Goal: Task Accomplishment & Management: Manage account settings

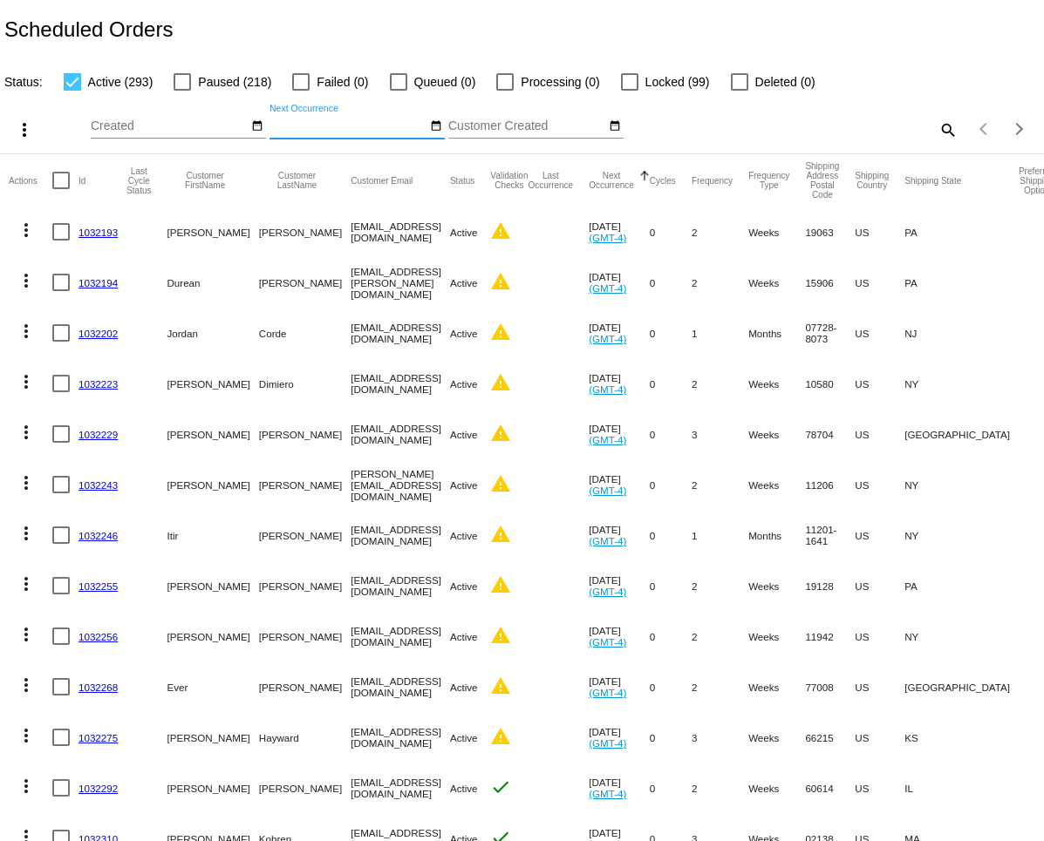
click at [411, 133] on input "Next Occurrence" at bounding box center [347, 126] width 157 height 14
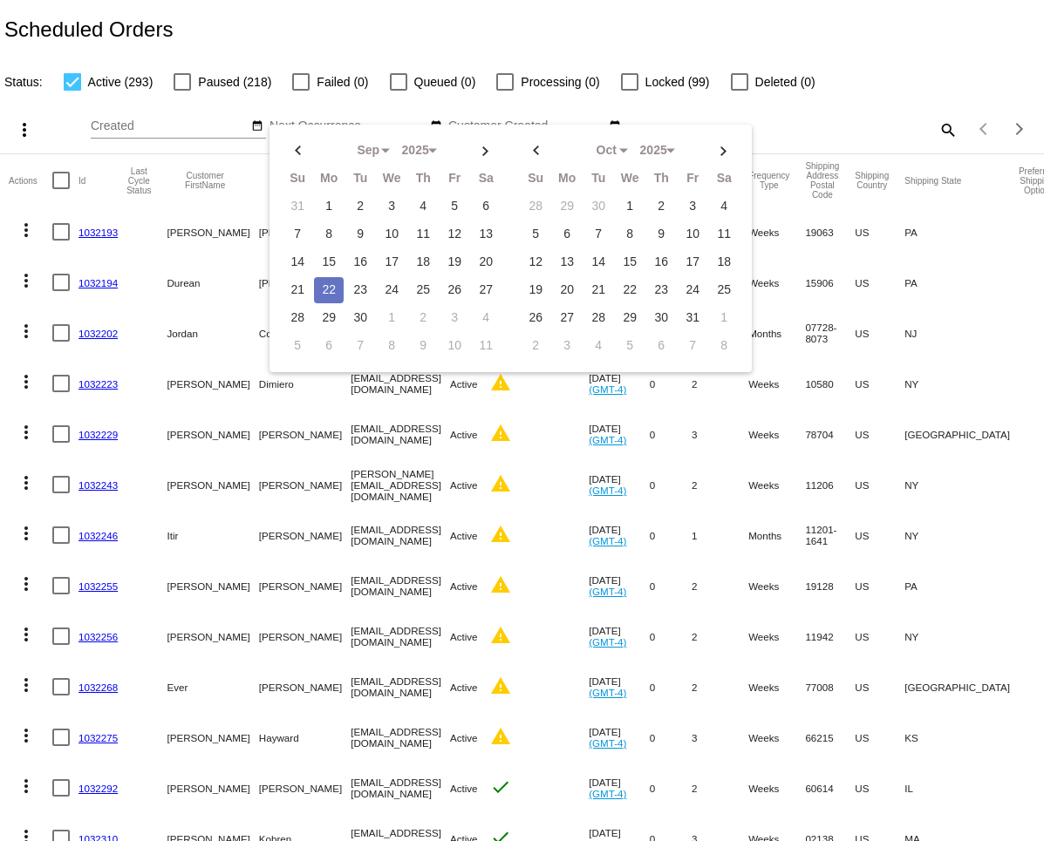
click at [326, 288] on td "22" at bounding box center [329, 290] width 30 height 26
type input "09/22/2025 - 09/22/2025"
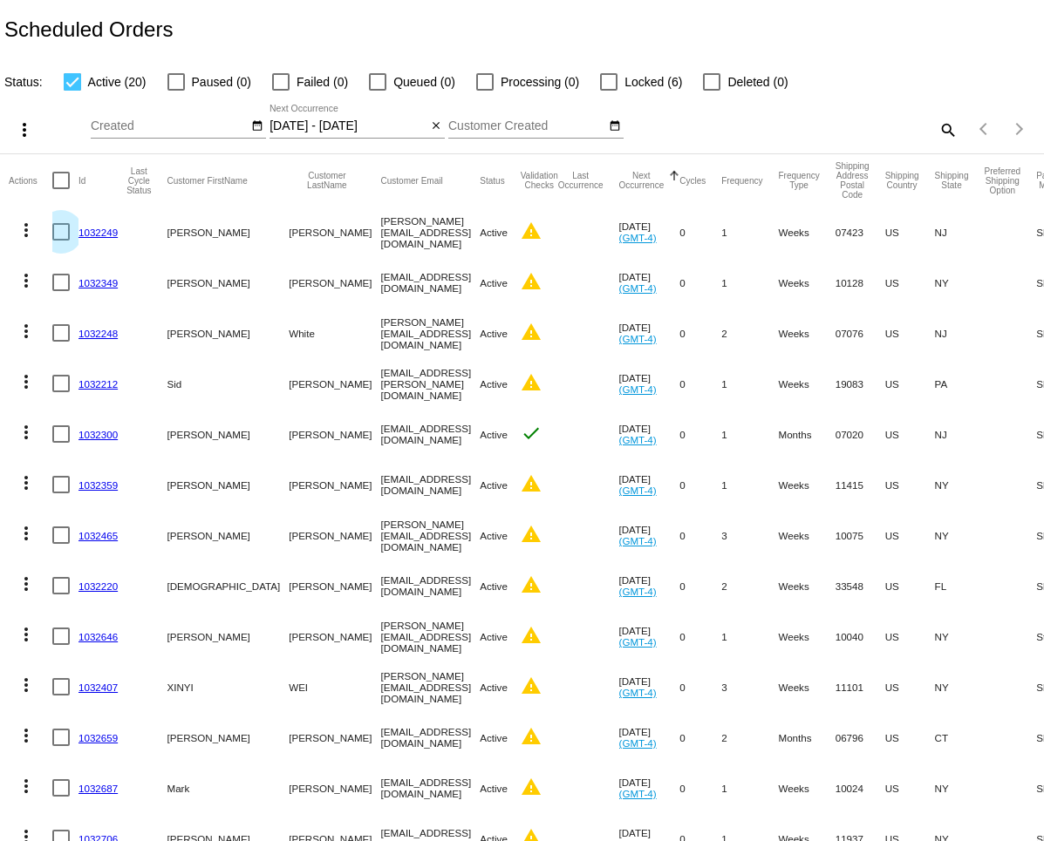
click at [65, 235] on div at bounding box center [60, 231] width 17 height 17
click at [61, 241] on input "checkbox" at bounding box center [60, 241] width 1 height 1
checkbox input "true"
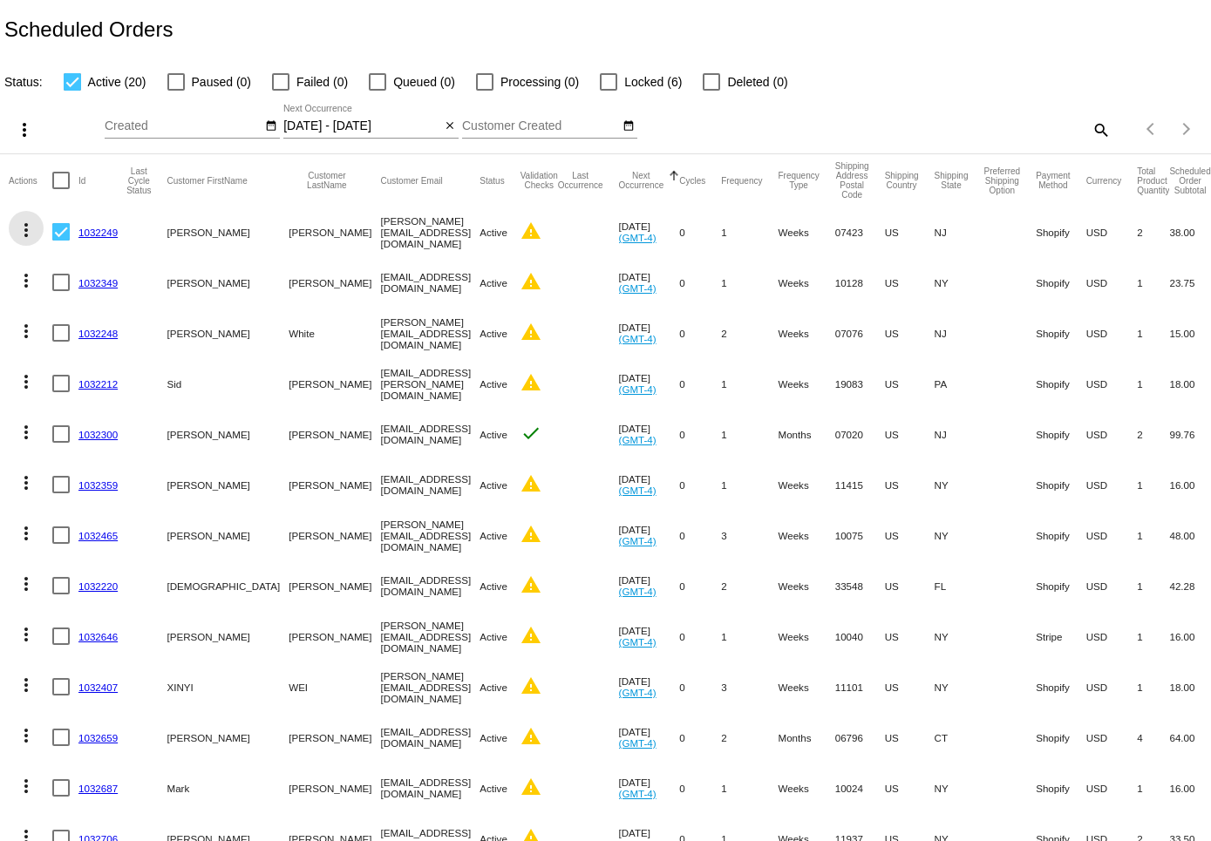
click at [23, 225] on mat-icon "more_vert" at bounding box center [26, 230] width 21 height 21
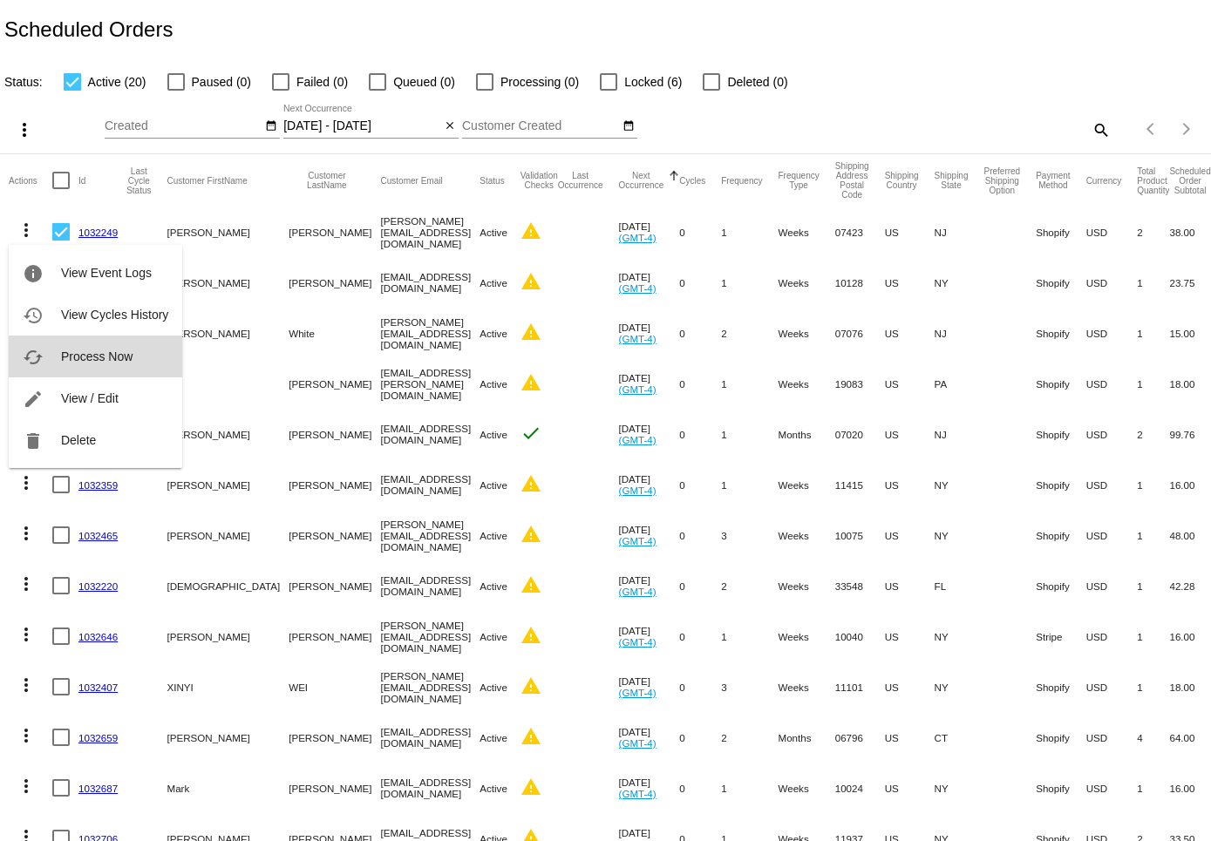
click at [84, 356] on span "Process Now" at bounding box center [97, 357] width 72 height 14
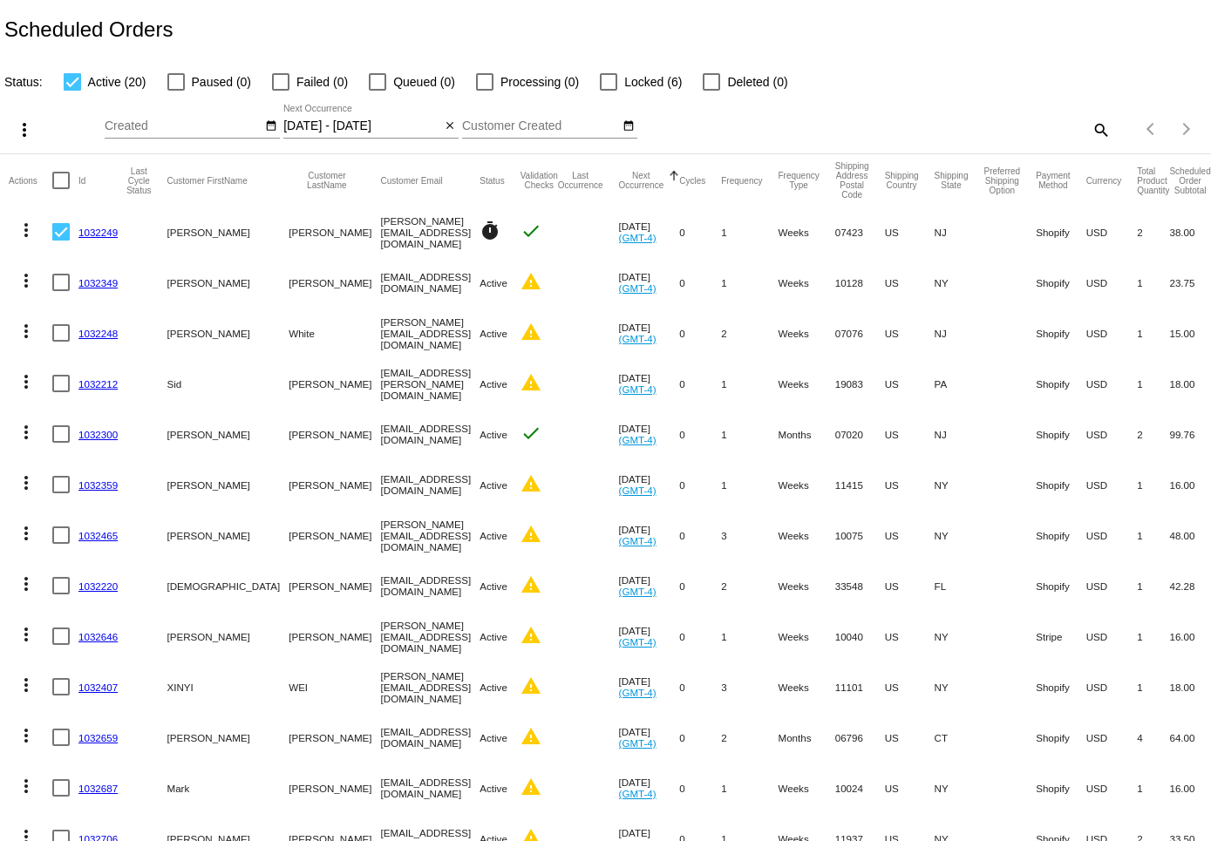
click at [92, 232] on link "1032249" at bounding box center [97, 232] width 39 height 11
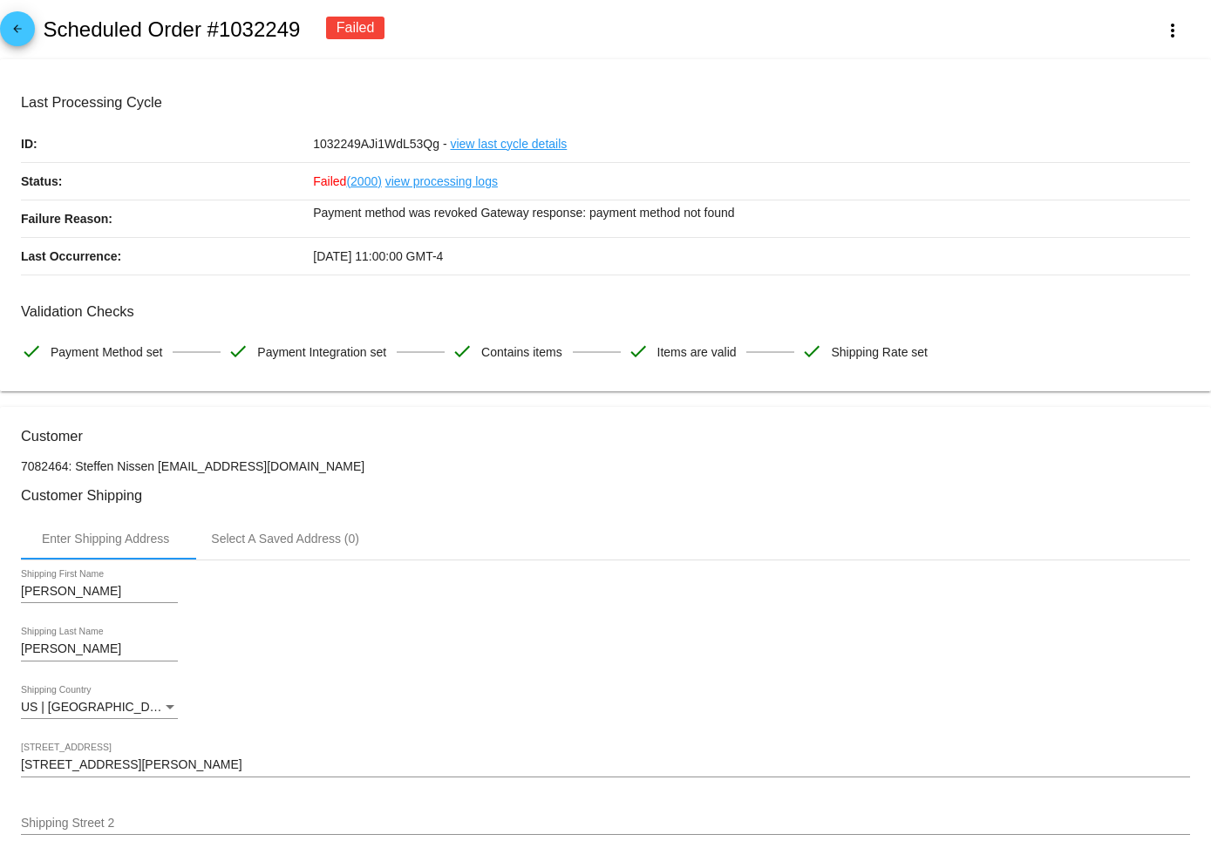
click at [429, 182] on link "view processing logs" at bounding box center [441, 181] width 112 height 37
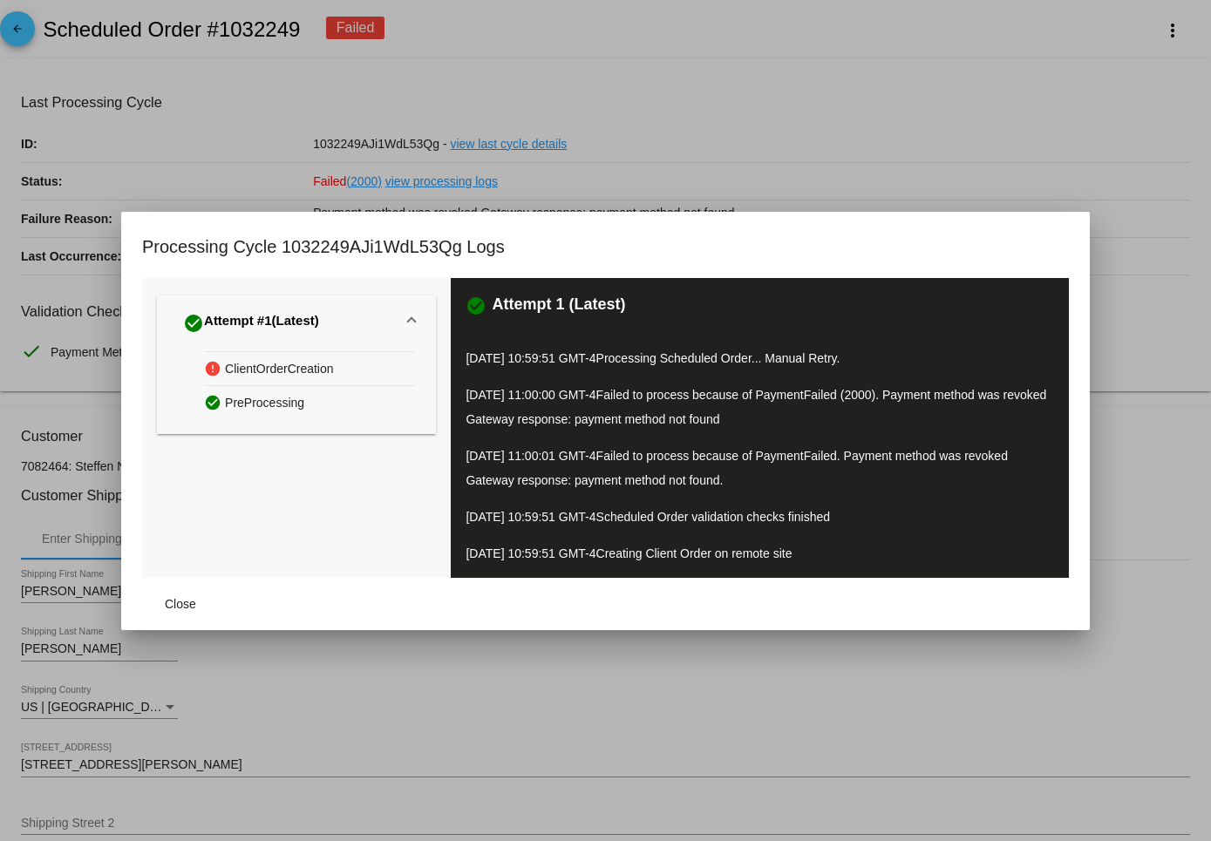
click at [297, 371] on span "ClientOrderCreation" at bounding box center [279, 369] width 109 height 27
click at [728, 151] on div at bounding box center [605, 420] width 1211 height 841
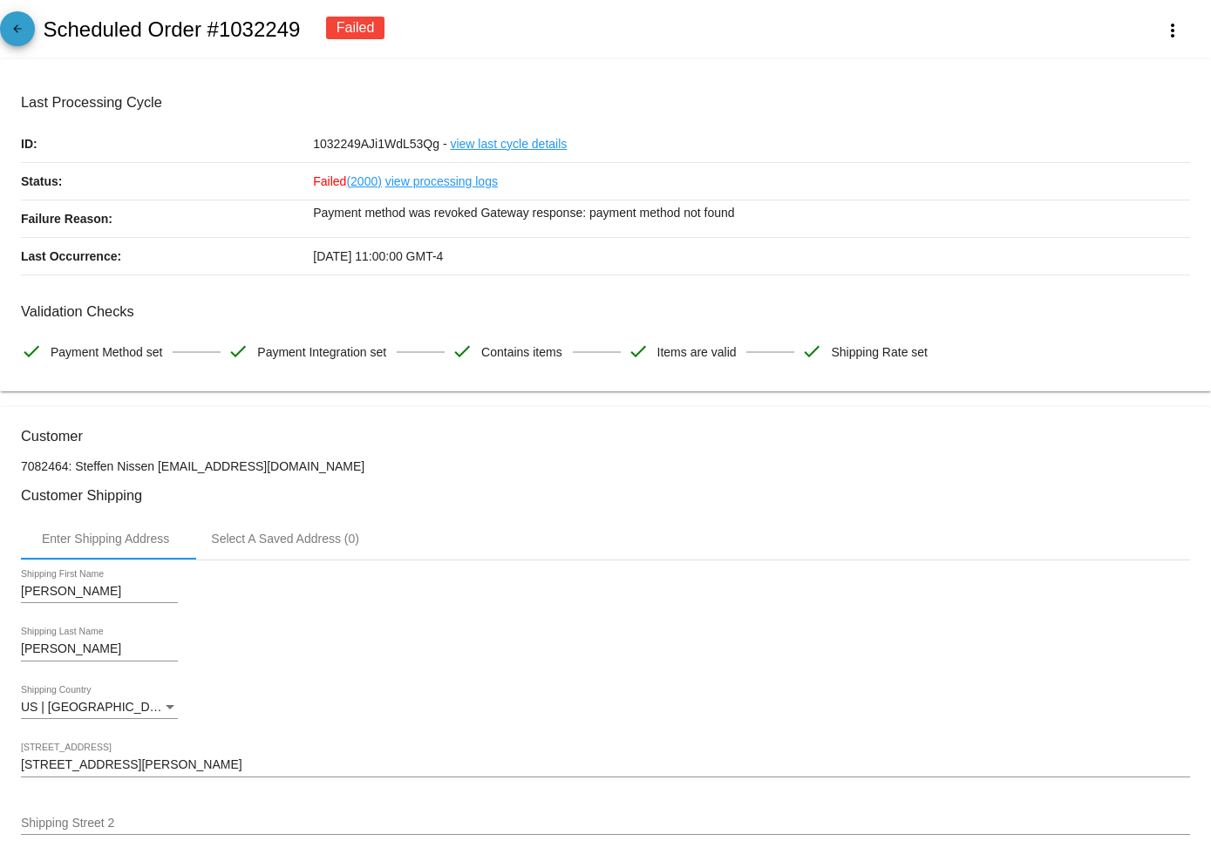
click at [25, 30] on mat-icon "arrow_back" at bounding box center [17, 33] width 21 height 21
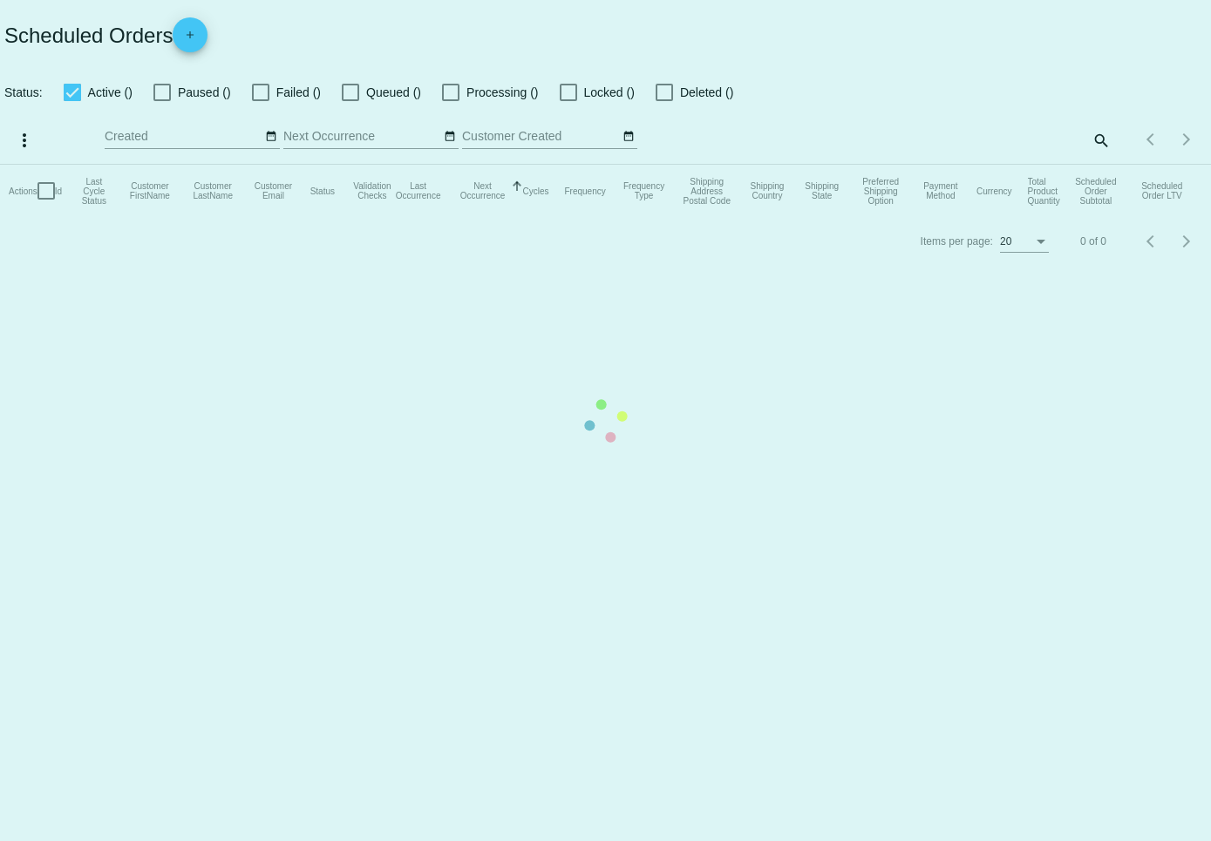
type input "[DATE] - [DATE]"
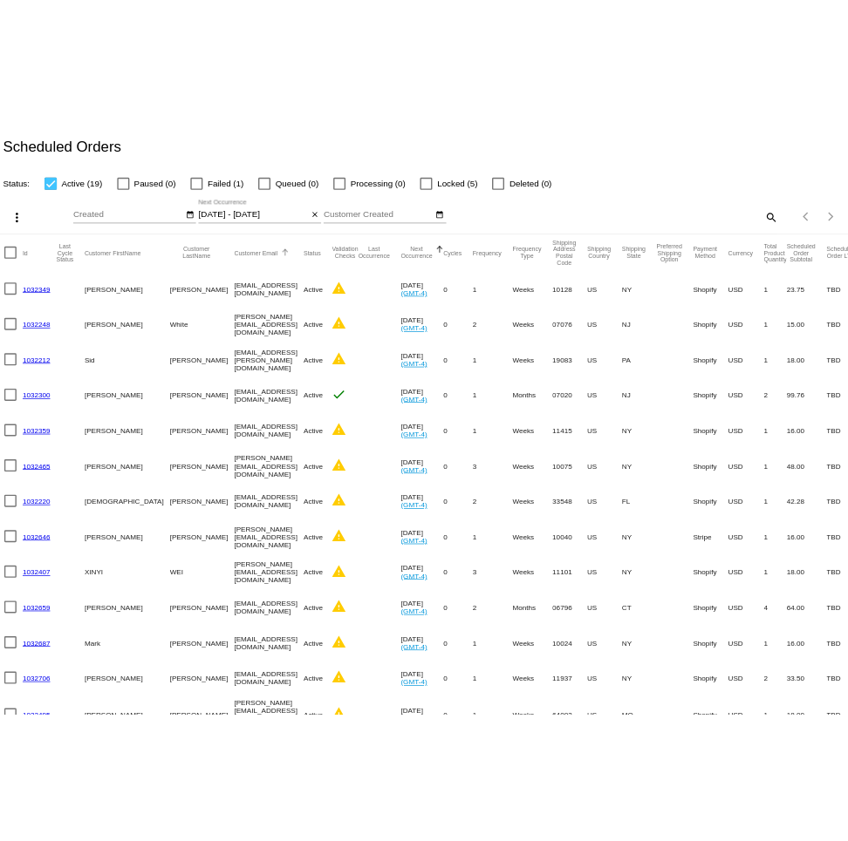
scroll to position [0, 45]
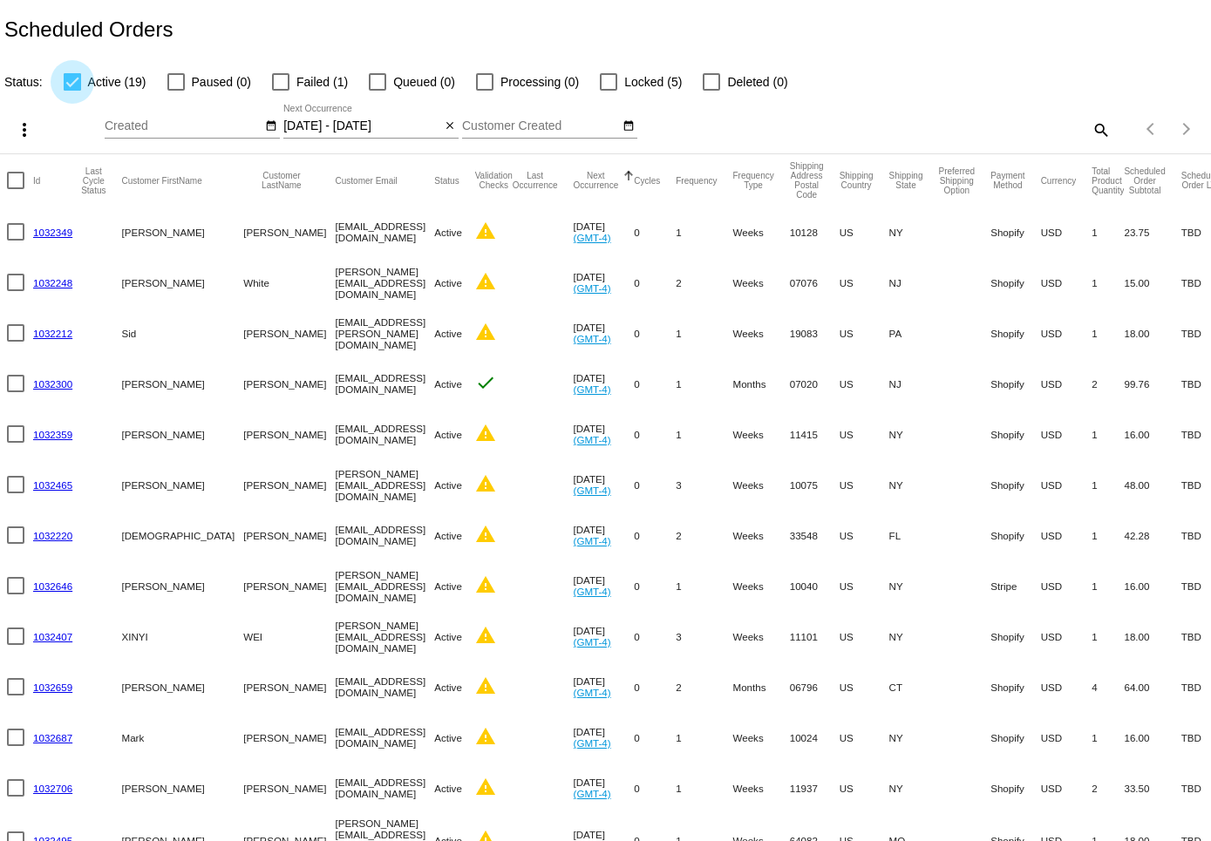
click at [79, 79] on div at bounding box center [72, 81] width 17 height 17
click at [72, 91] on input "Active (19)" at bounding box center [72, 91] width 1 height 1
checkbox input "false"
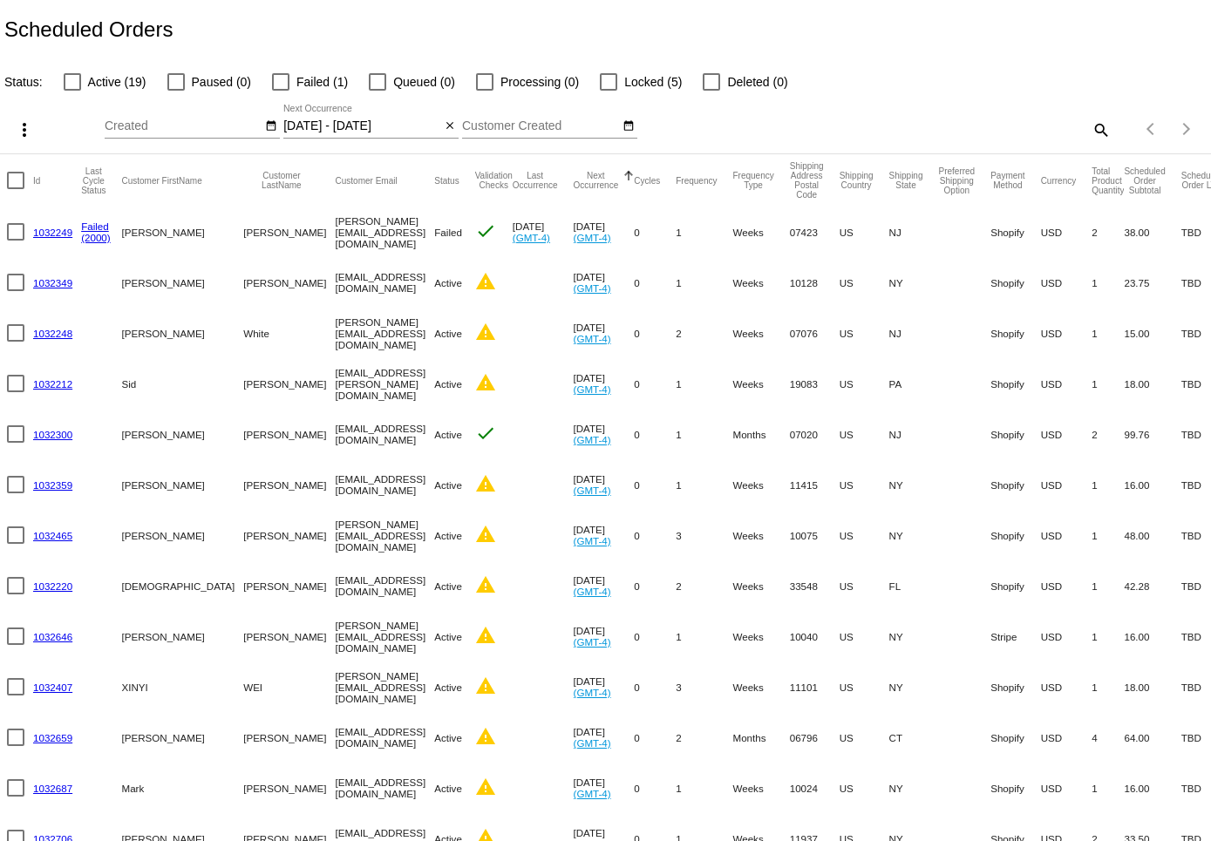
click at [390, 129] on input "[DATE] - [DATE]" at bounding box center [361, 126] width 157 height 14
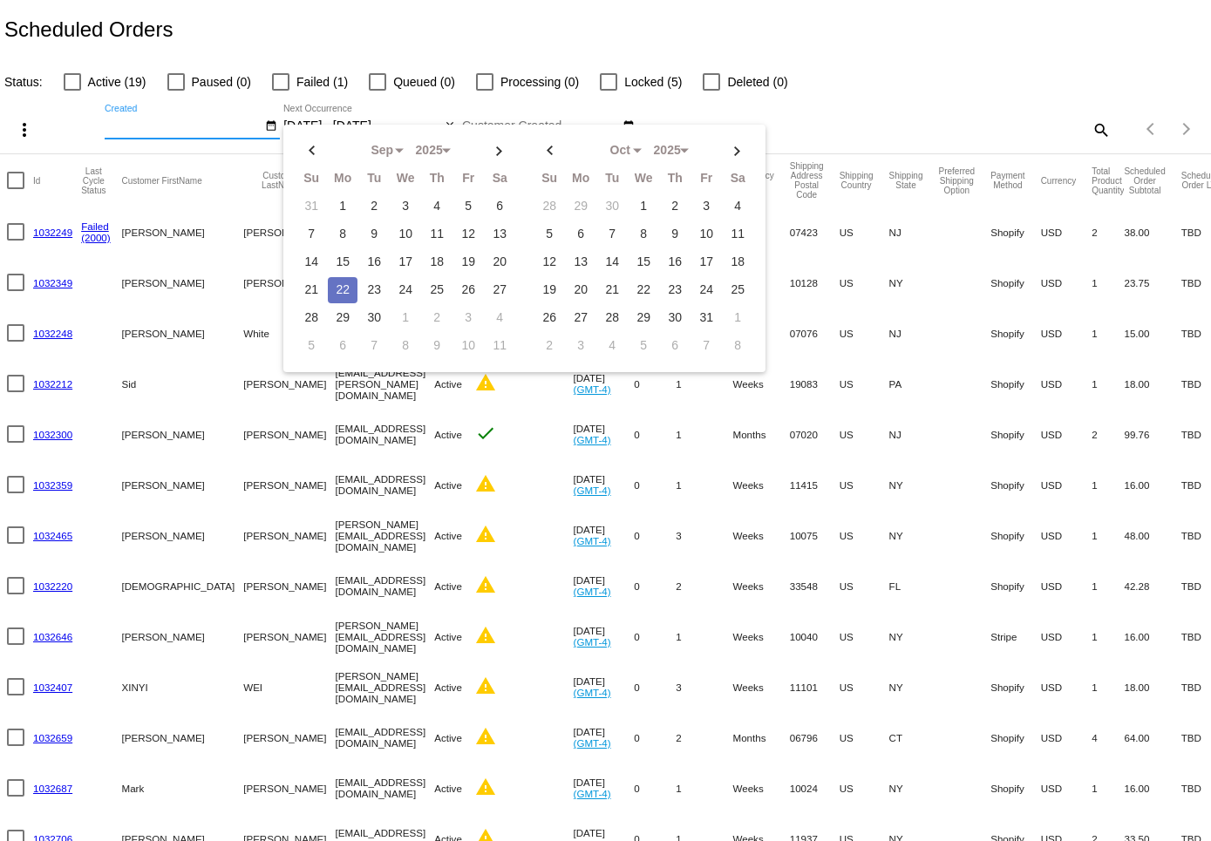
click at [164, 121] on input "Created" at bounding box center [183, 126] width 157 height 14
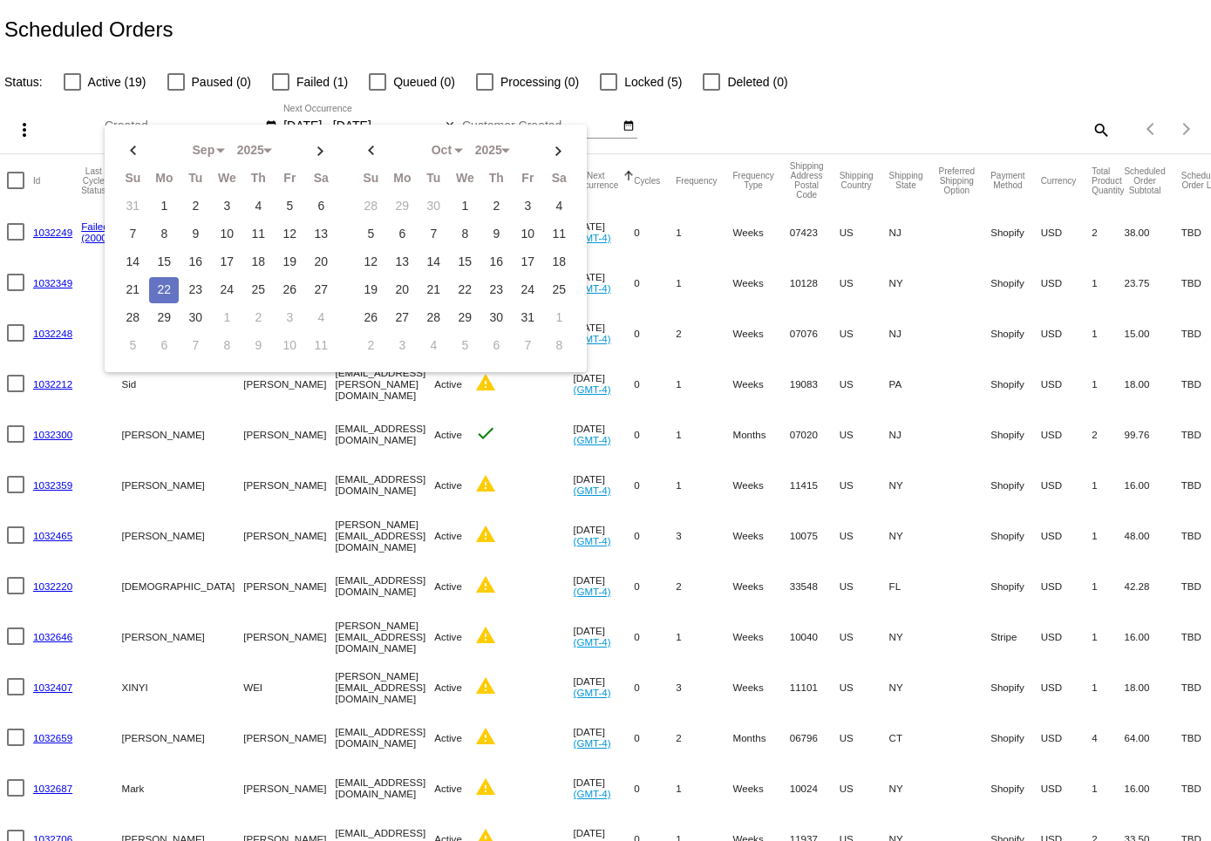
click at [570, 112] on div "Sep Jan Feb Mar Apr Su Mo Tu We Th" at bounding box center [540, 122] width 157 height 34
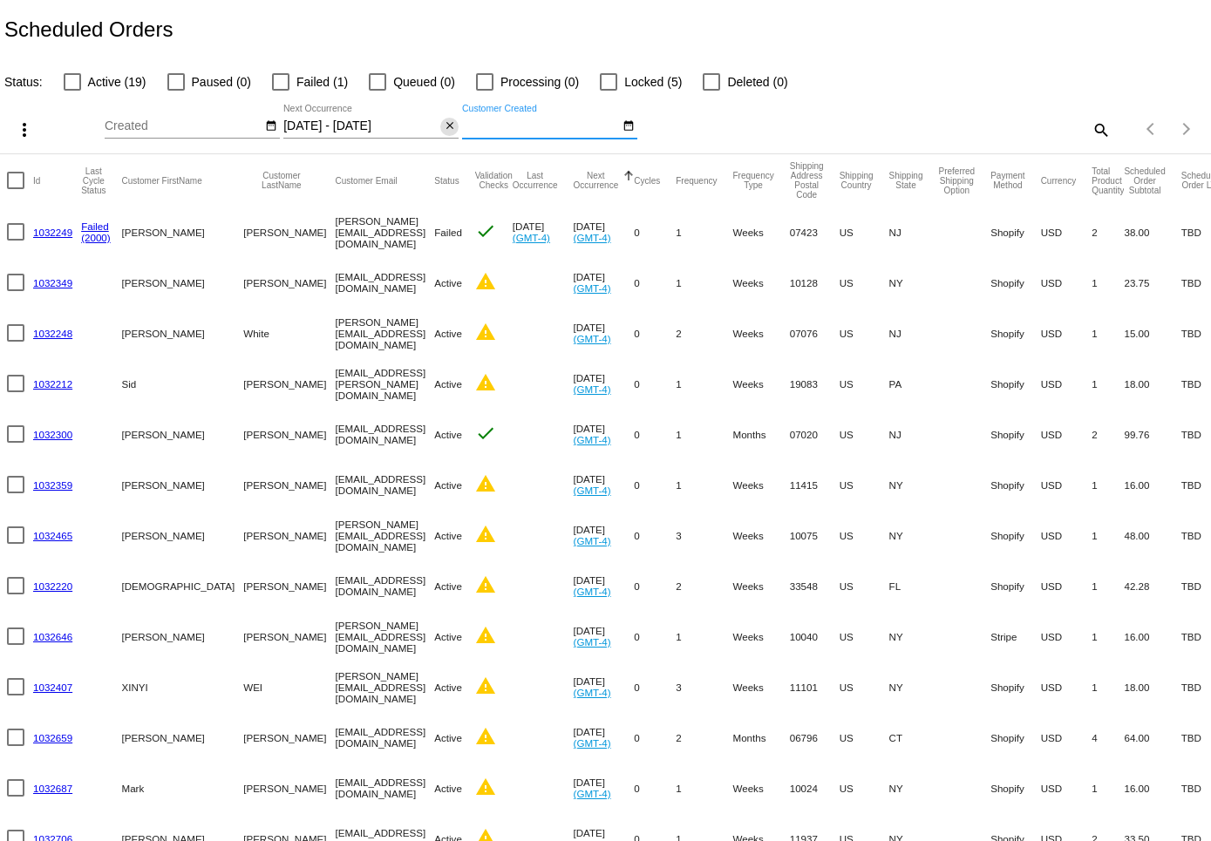
click at [456, 131] on button "close" at bounding box center [449, 127] width 18 height 18
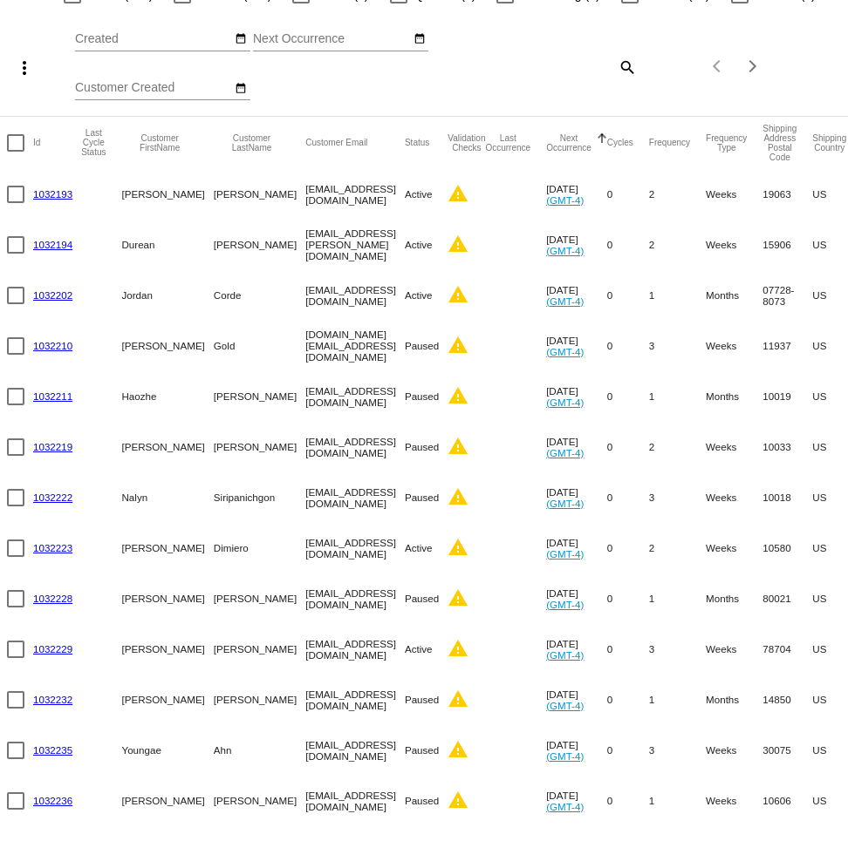
scroll to position [0, 0]
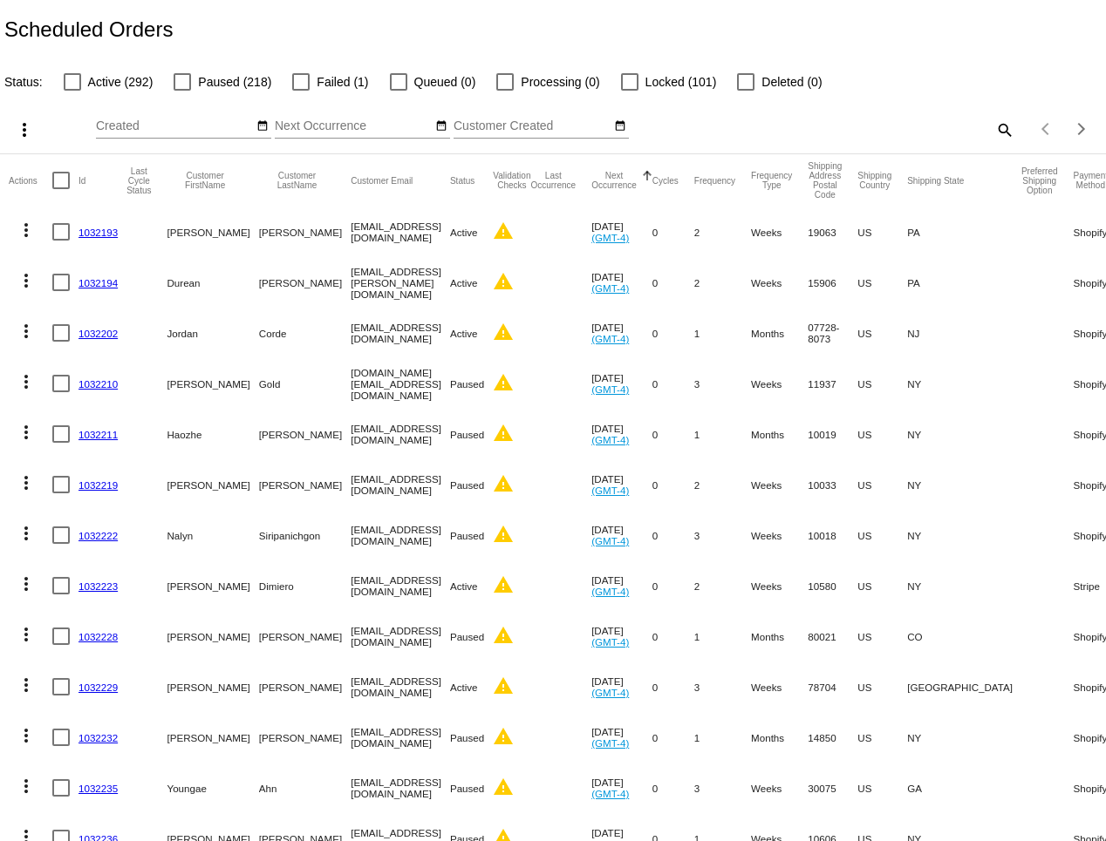
click at [361, 122] on input "Next Occurrence" at bounding box center [353, 126] width 157 height 14
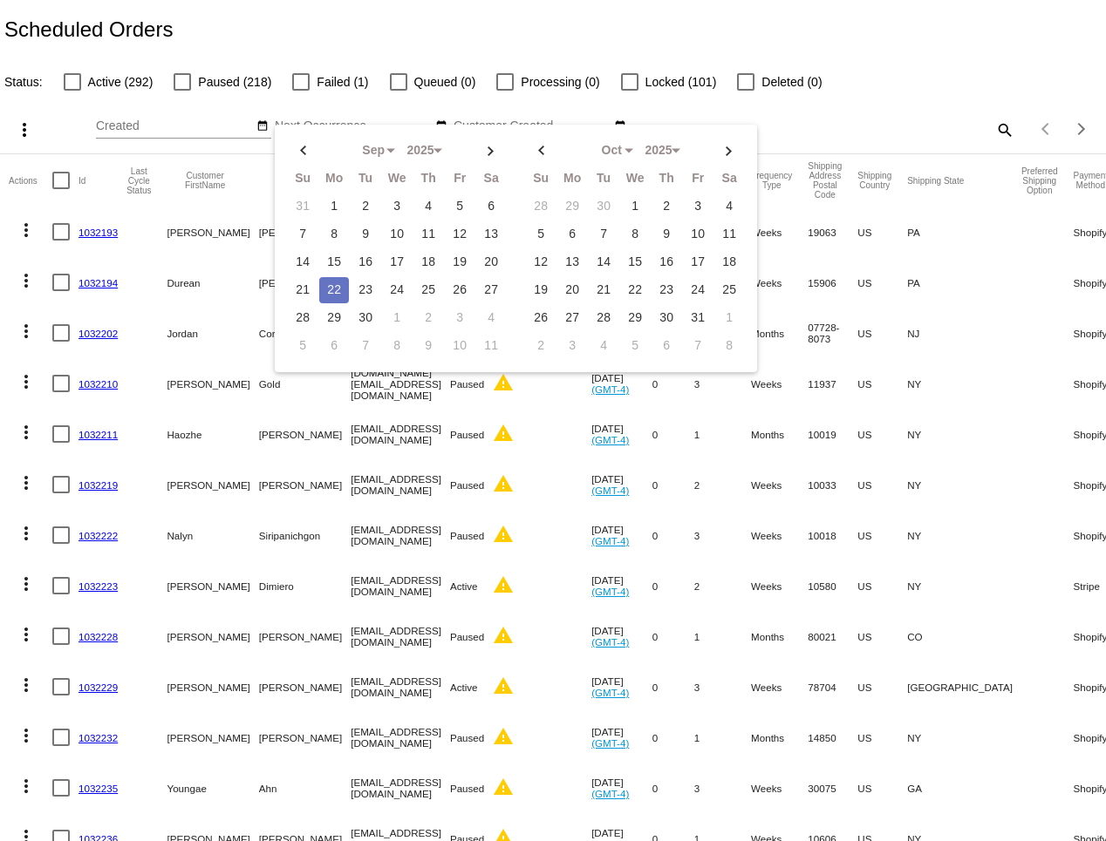
click at [331, 286] on td "22" at bounding box center [334, 290] width 30 height 26
click at [336, 283] on td "22" at bounding box center [334, 290] width 30 height 26
type input "09/22/2025 - 09/22/2025"
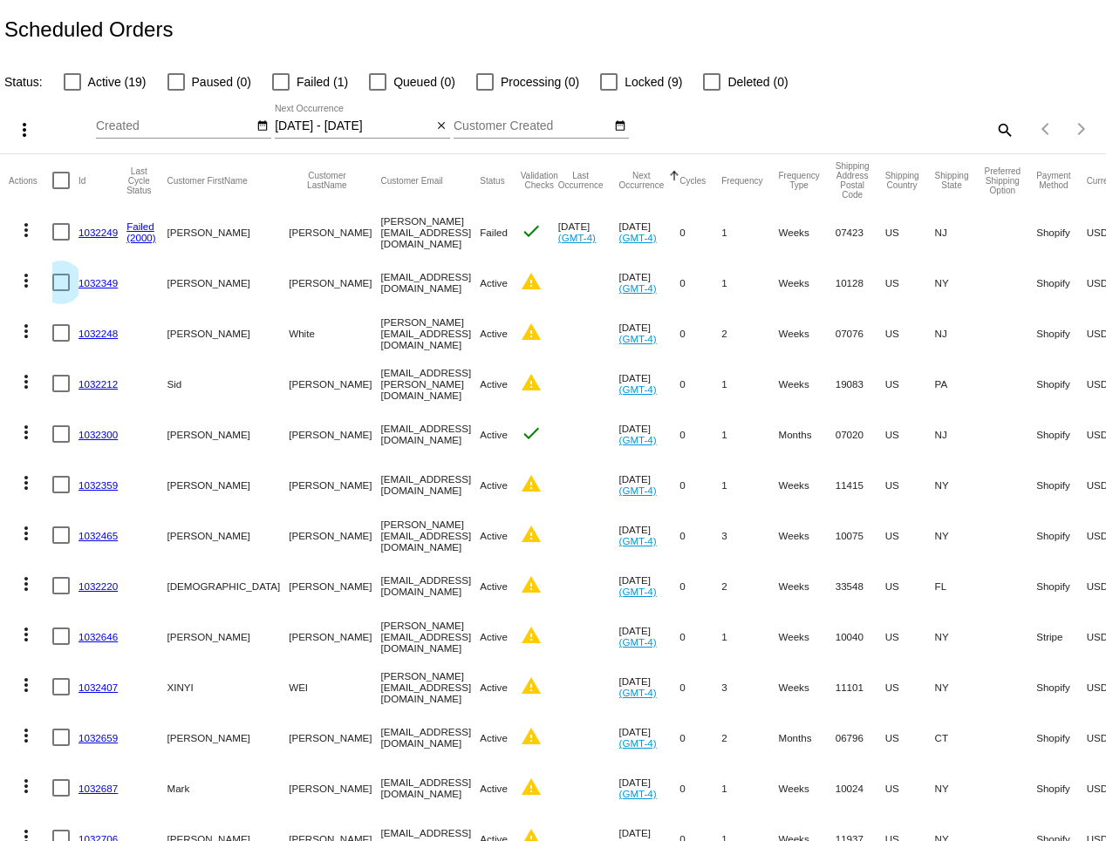
click at [58, 283] on div at bounding box center [60, 282] width 17 height 17
click at [60, 291] on input "checkbox" at bounding box center [60, 291] width 1 height 1
checkbox input "true"
click at [31, 283] on mat-icon "more_vert" at bounding box center [26, 280] width 21 height 21
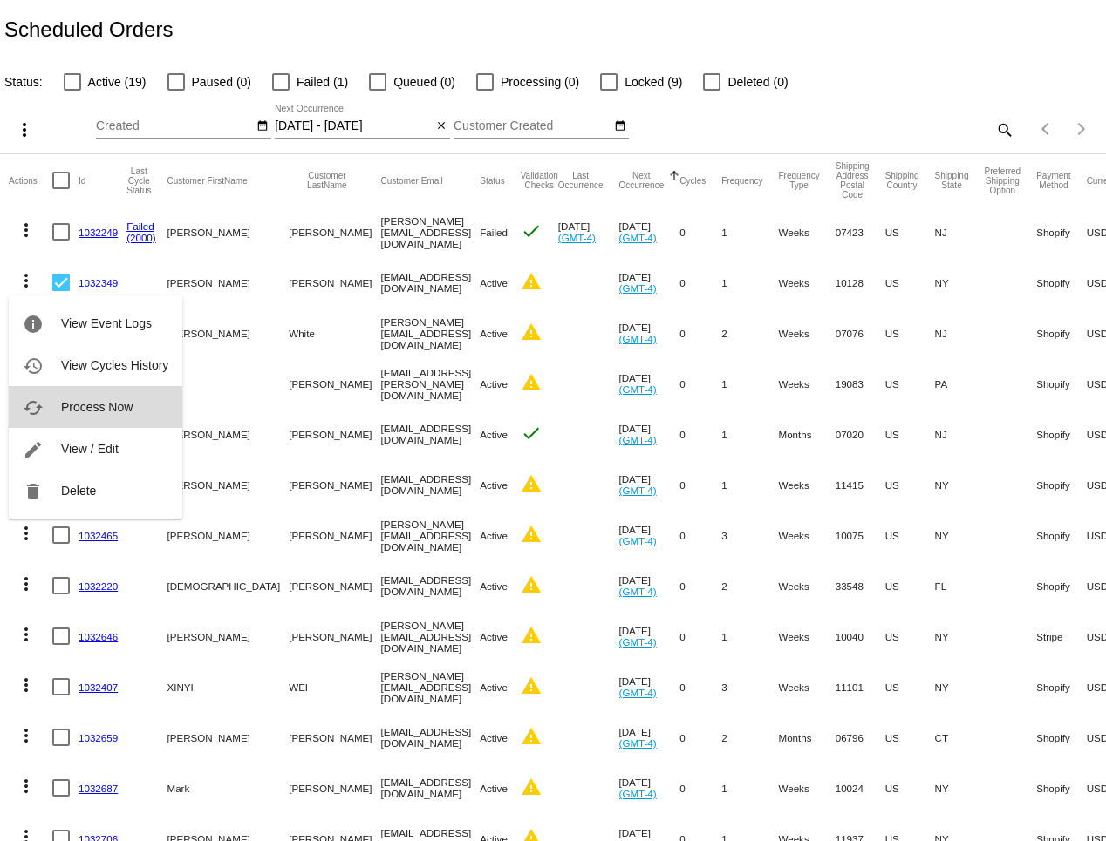
click at [131, 410] on span "Process Now" at bounding box center [97, 407] width 72 height 14
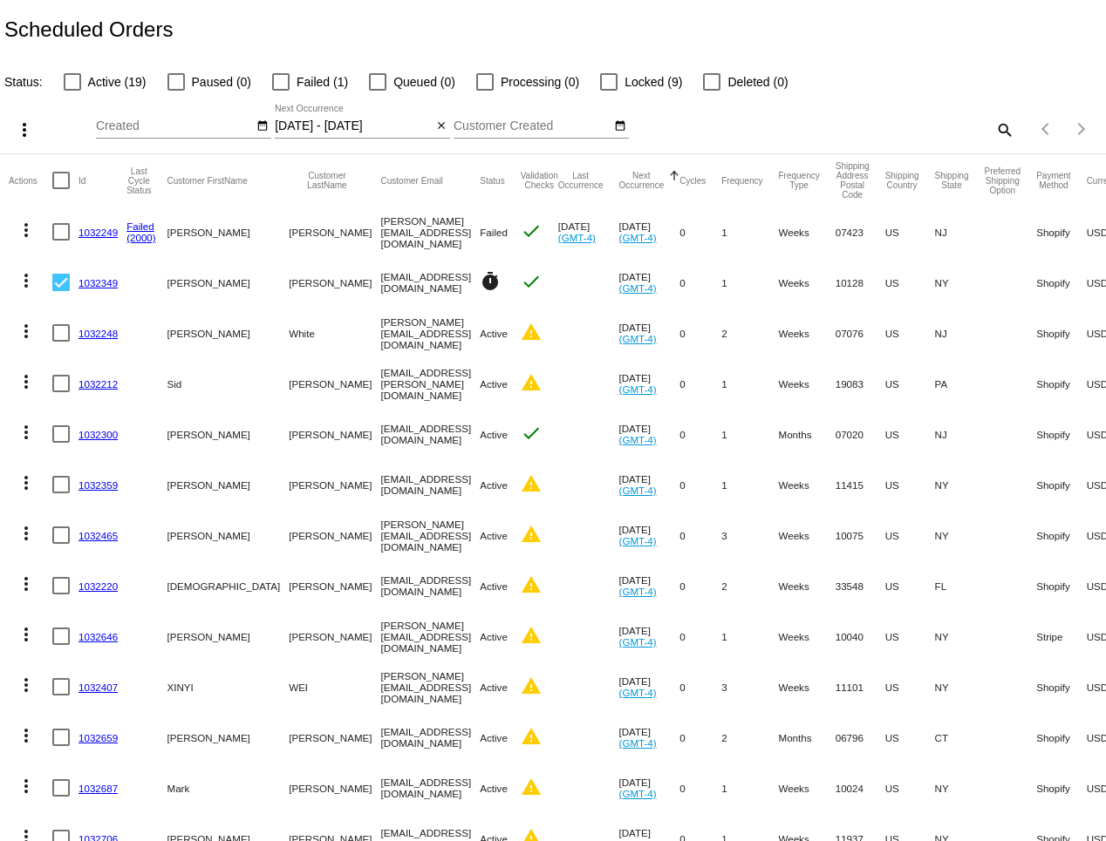
click at [85, 281] on link "1032349" at bounding box center [97, 282] width 39 height 11
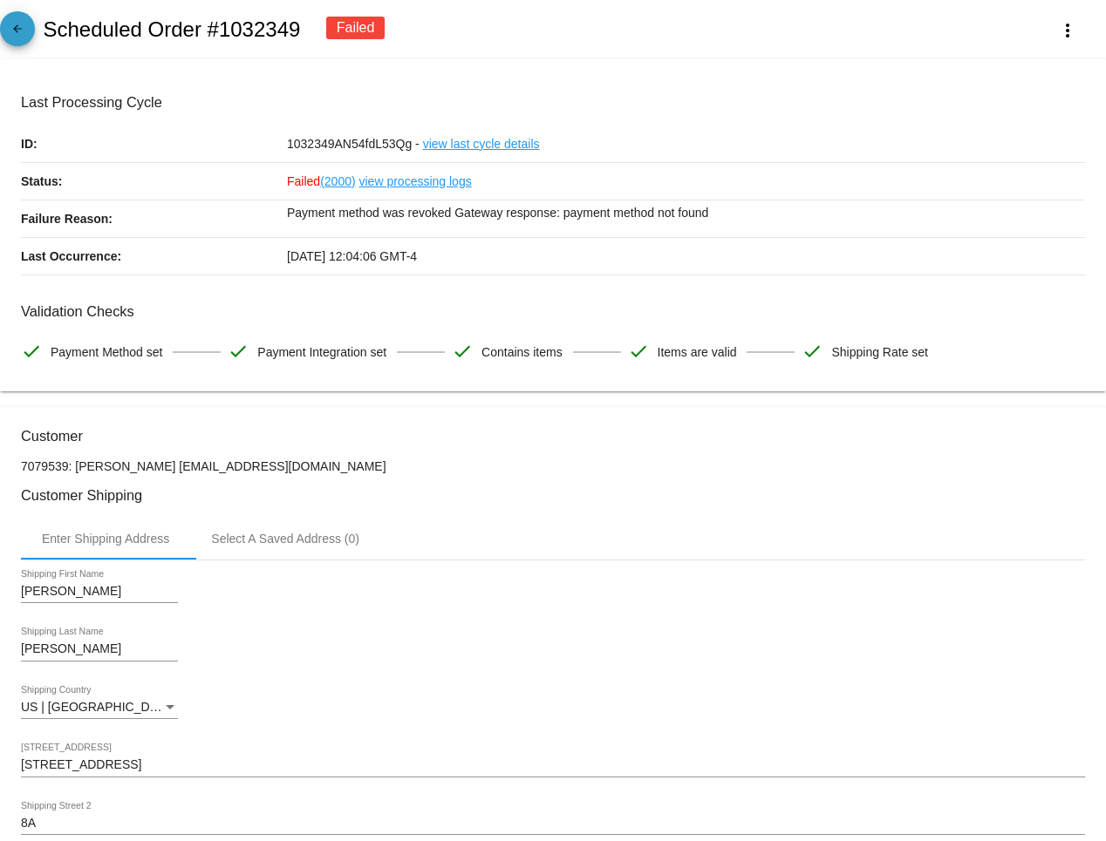
click at [14, 36] on mat-icon "arrow_back" at bounding box center [17, 33] width 21 height 21
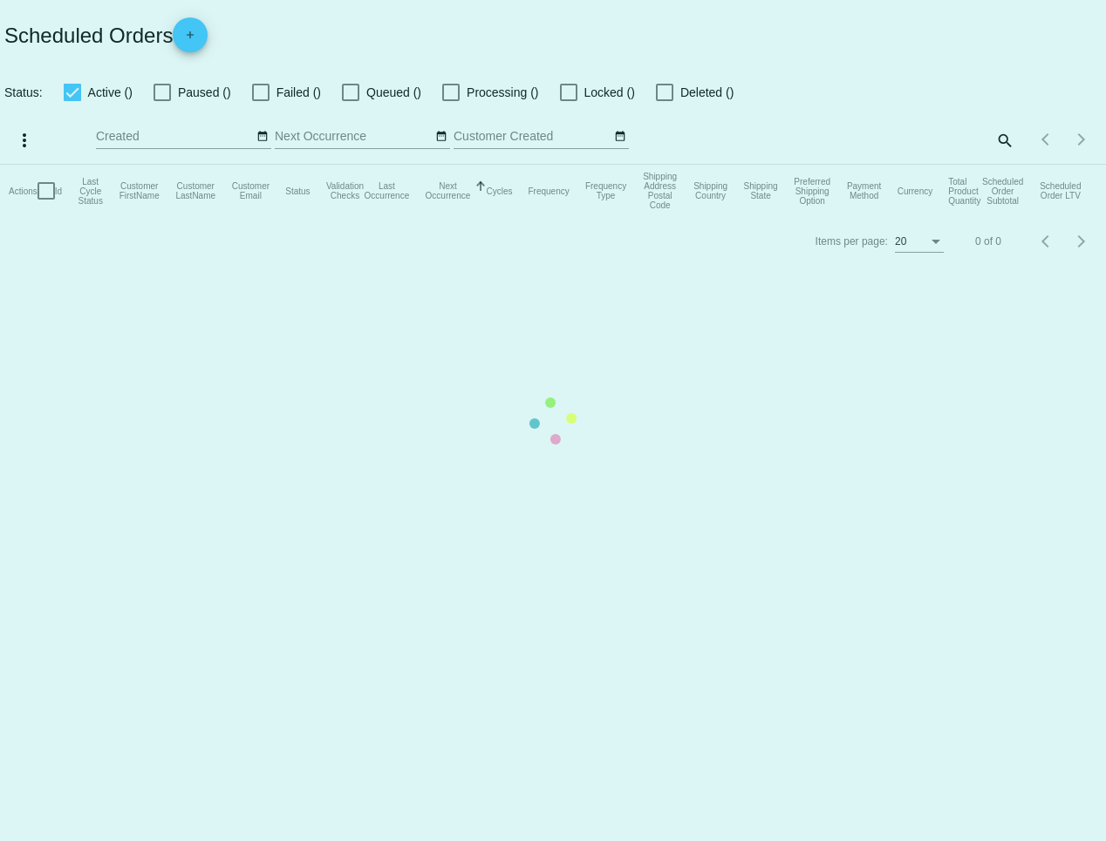
checkbox input "false"
type input "[DATE] - [DATE]"
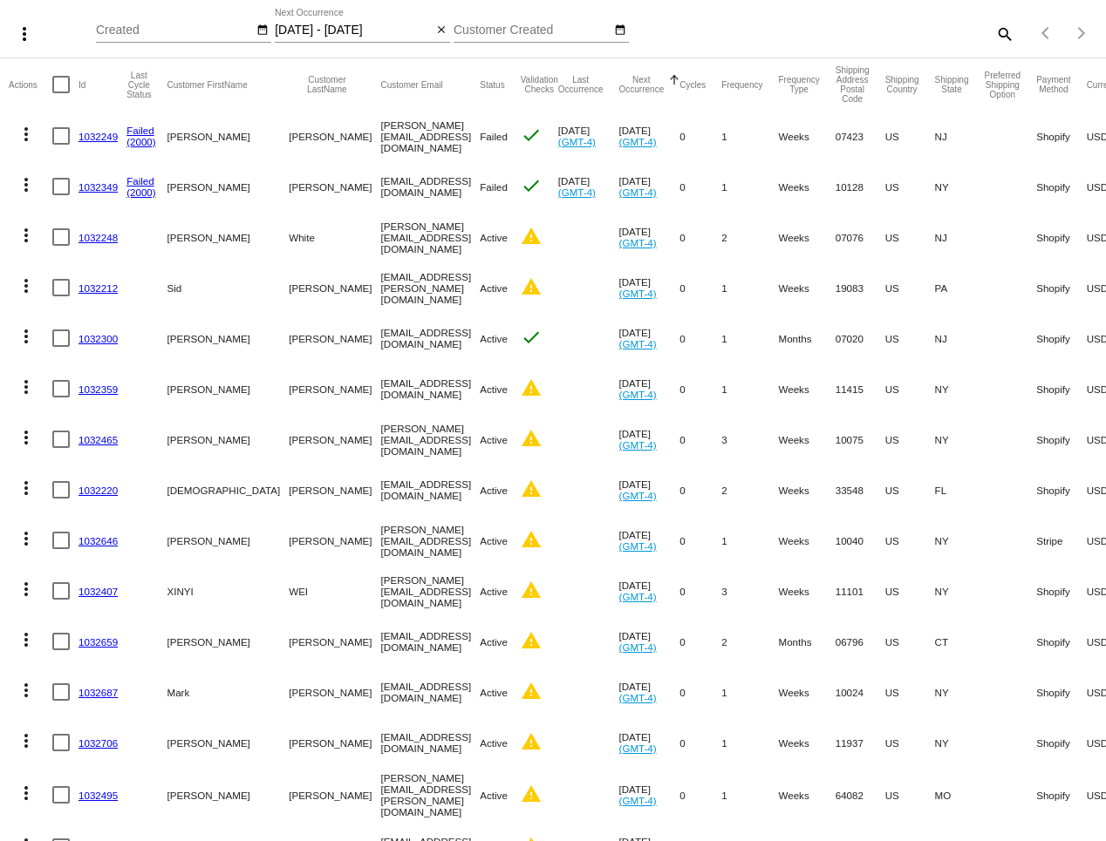
scroll to position [95, 0]
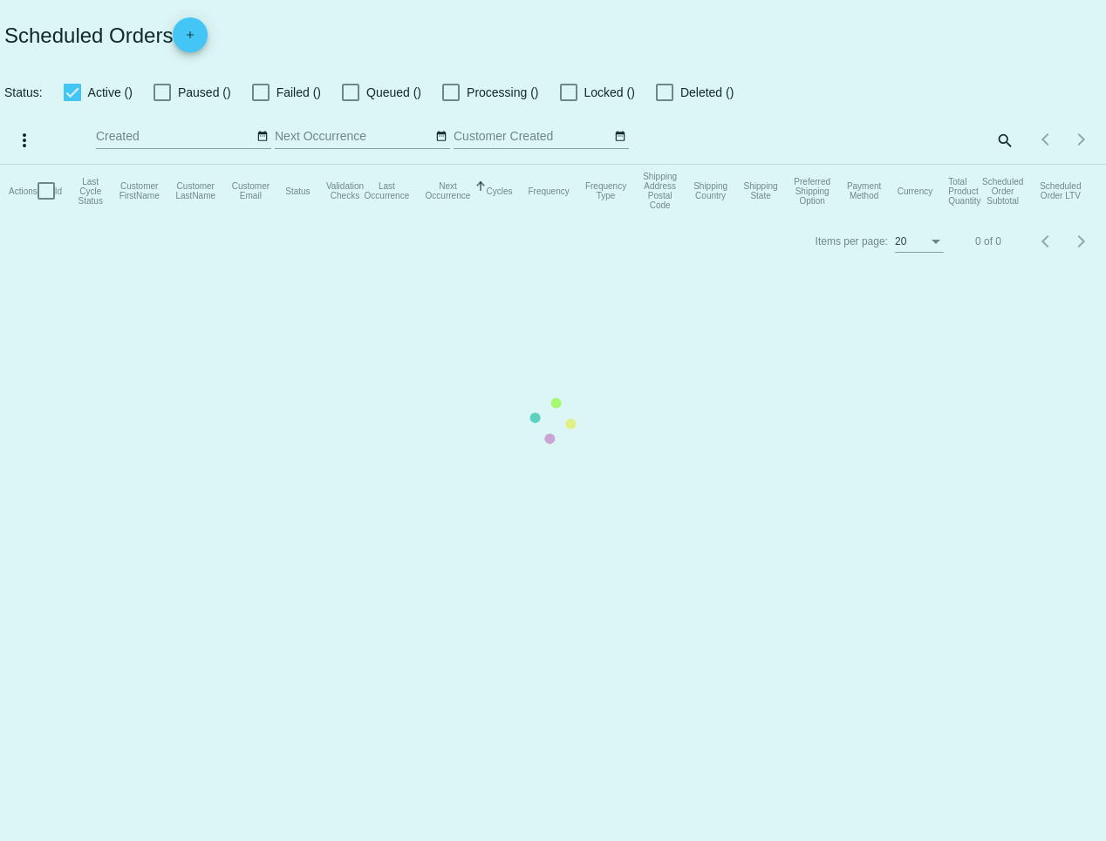
checkbox input "false"
type input "[DATE] - [DATE]"
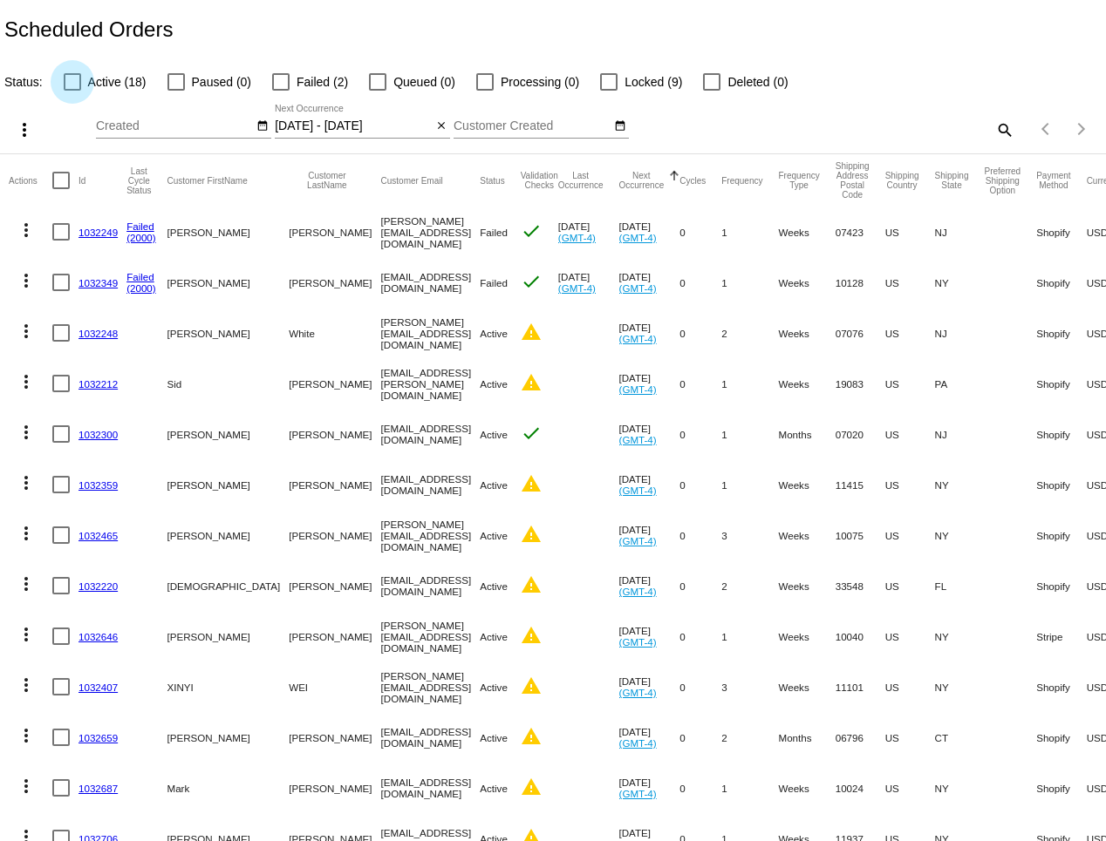
click at [68, 80] on div at bounding box center [72, 81] width 17 height 17
click at [72, 91] on input "Active (18)" at bounding box center [72, 91] width 1 height 1
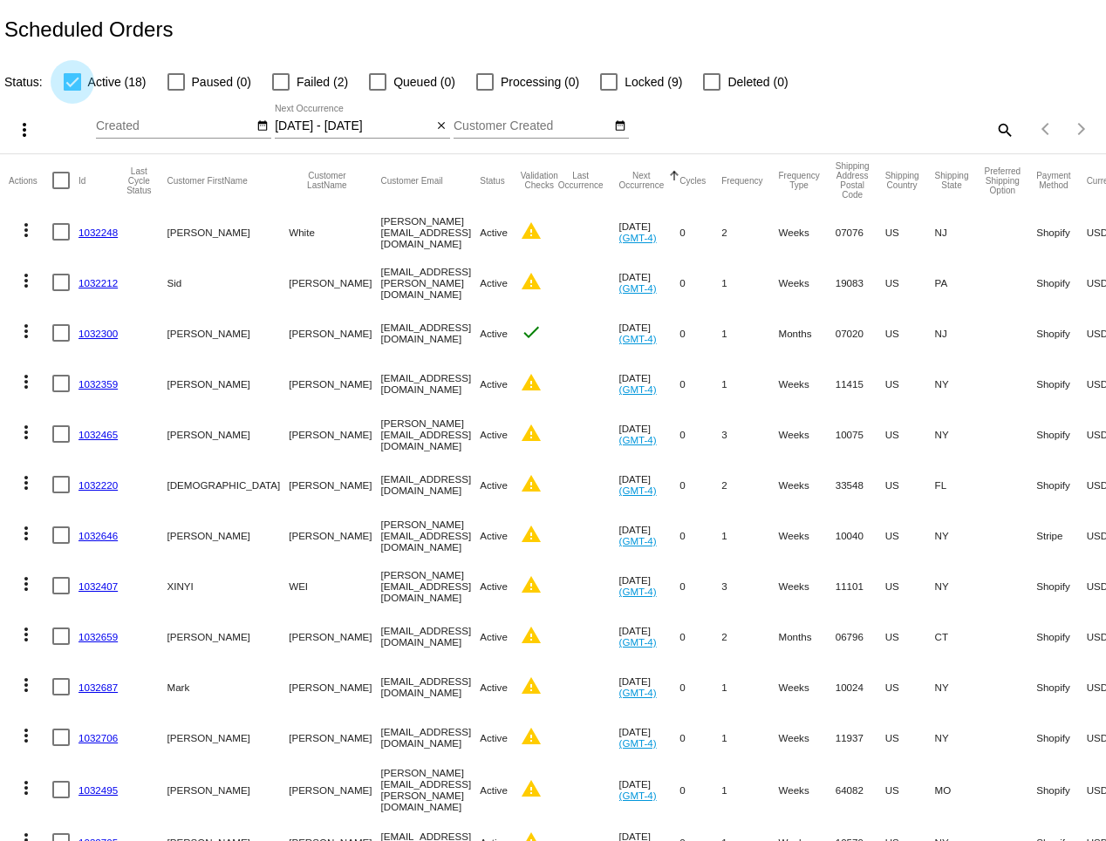
click at [72, 80] on div at bounding box center [72, 81] width 17 height 17
click at [72, 91] on input "Active (18)" at bounding box center [72, 91] width 1 height 1
checkbox input "false"
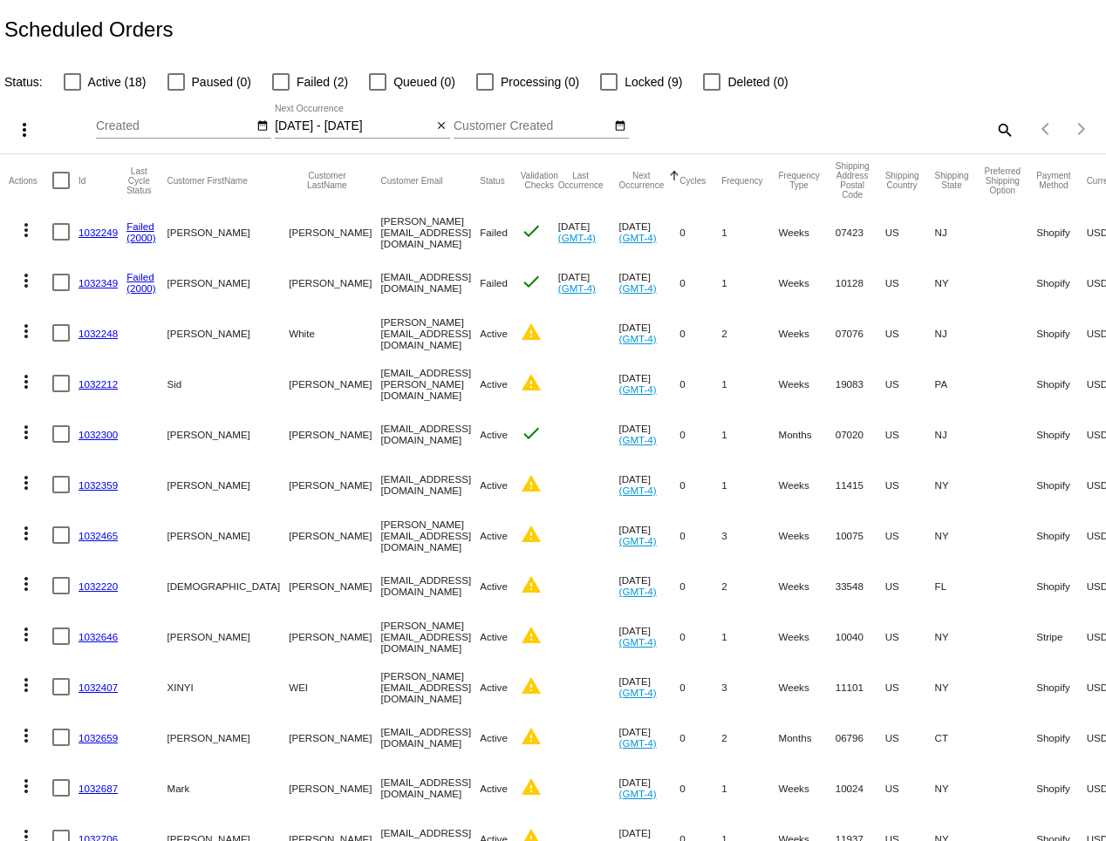
drag, startPoint x: 424, startPoint y: 233, endPoint x: 295, endPoint y: 235, distance: 129.1
click at [295, 235] on mat-row "more_vert 1032249 Failed (2000) Steffen [GEOGRAPHIC_DATA] [EMAIL_ADDRESS][DOMAI…" at bounding box center [646, 232] width 1275 height 51
copy mat-row "[PERSON_NAME][EMAIL_ADDRESS][DOMAIN_NAME]"
click at [381, 279] on mat-cell "[EMAIL_ADDRESS][DOMAIN_NAME]" at bounding box center [430, 282] width 99 height 51
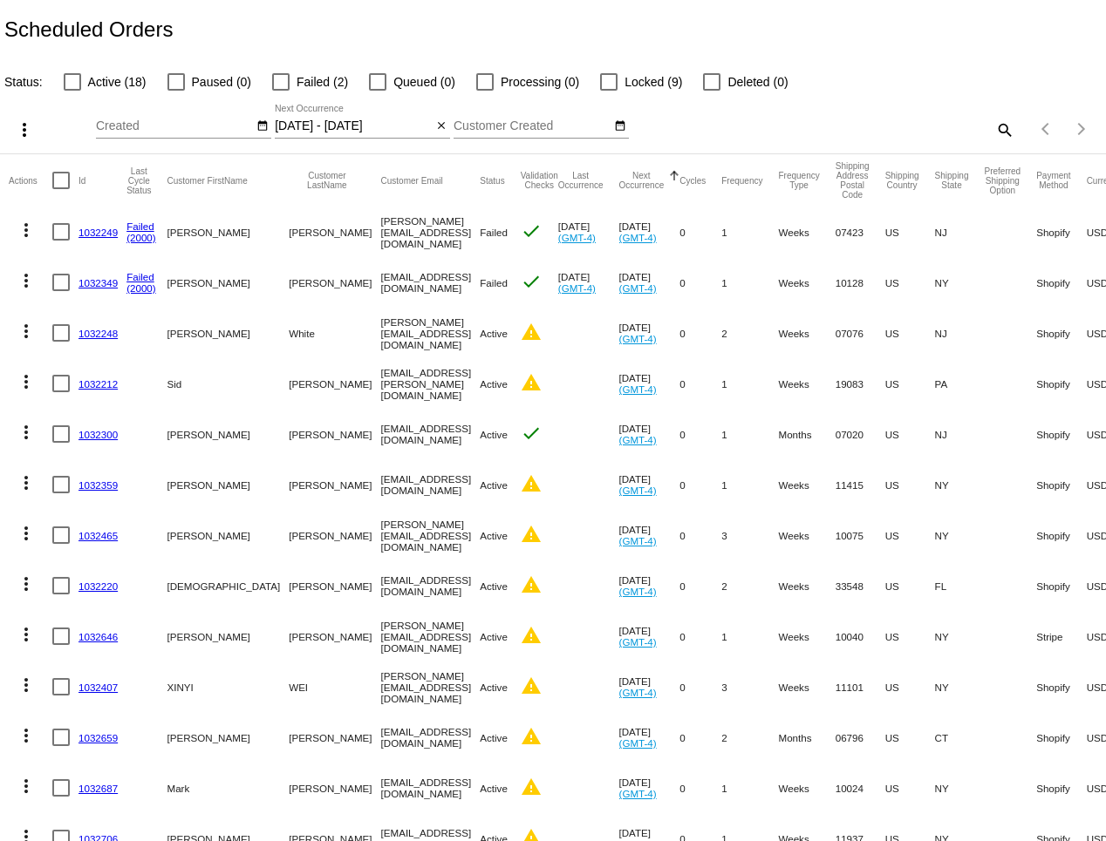
click at [381, 279] on mat-cell "[EMAIL_ADDRESS][DOMAIN_NAME]" at bounding box center [430, 282] width 99 height 51
copy mat-cell "[EMAIL_ADDRESS][DOMAIN_NAME]"
click at [101, 231] on link "1032249" at bounding box center [97, 232] width 39 height 11
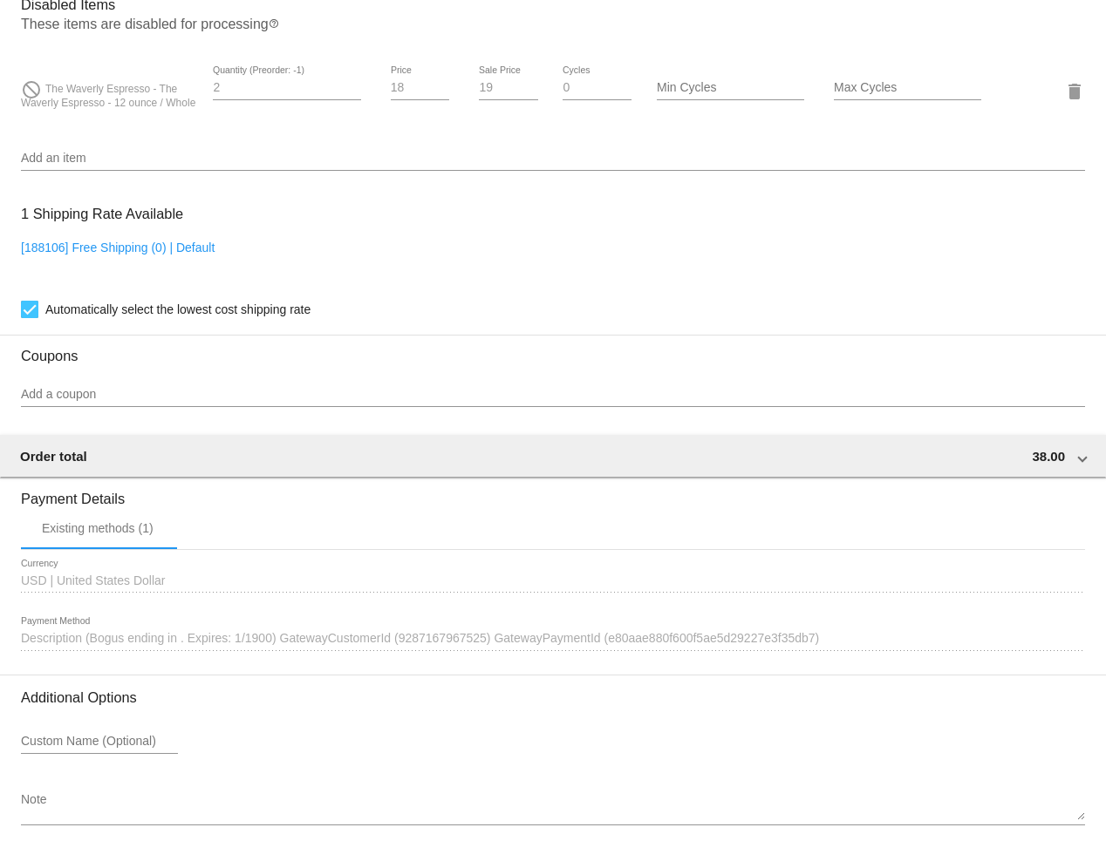
scroll to position [1359, 0]
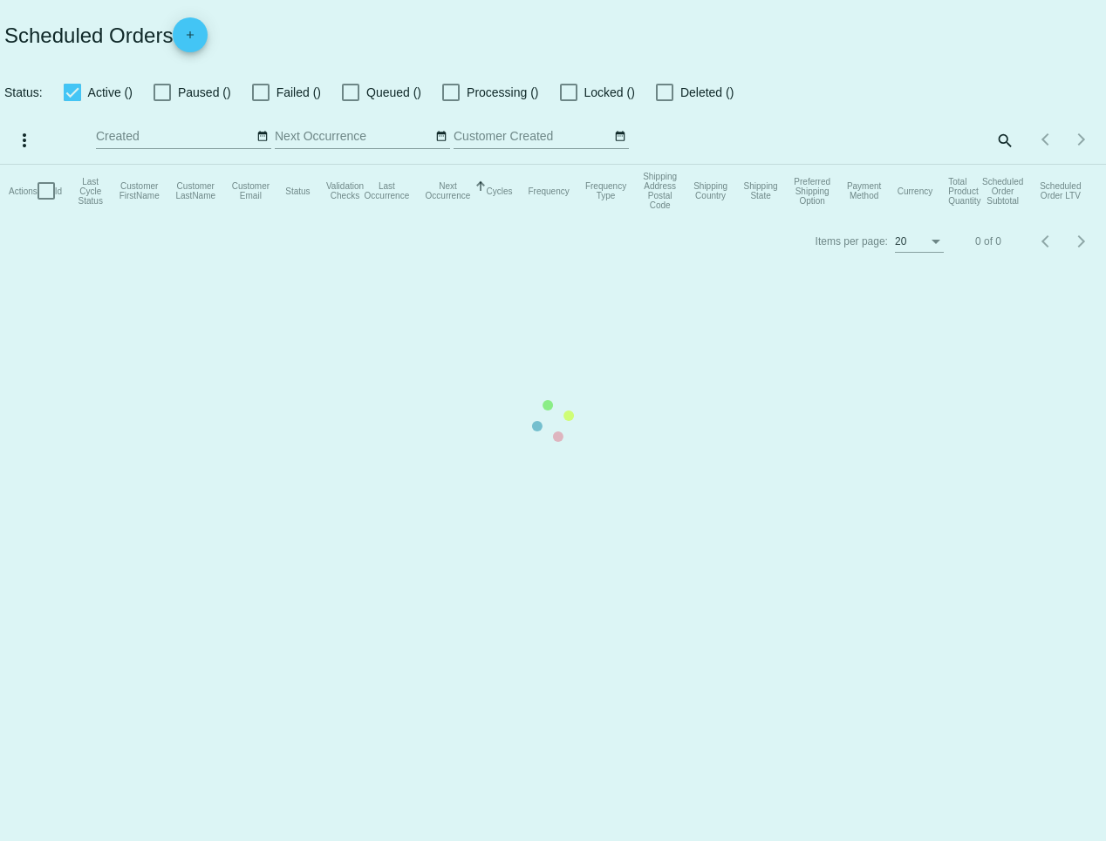
checkbox input "false"
type input "[DATE] - [DATE]"
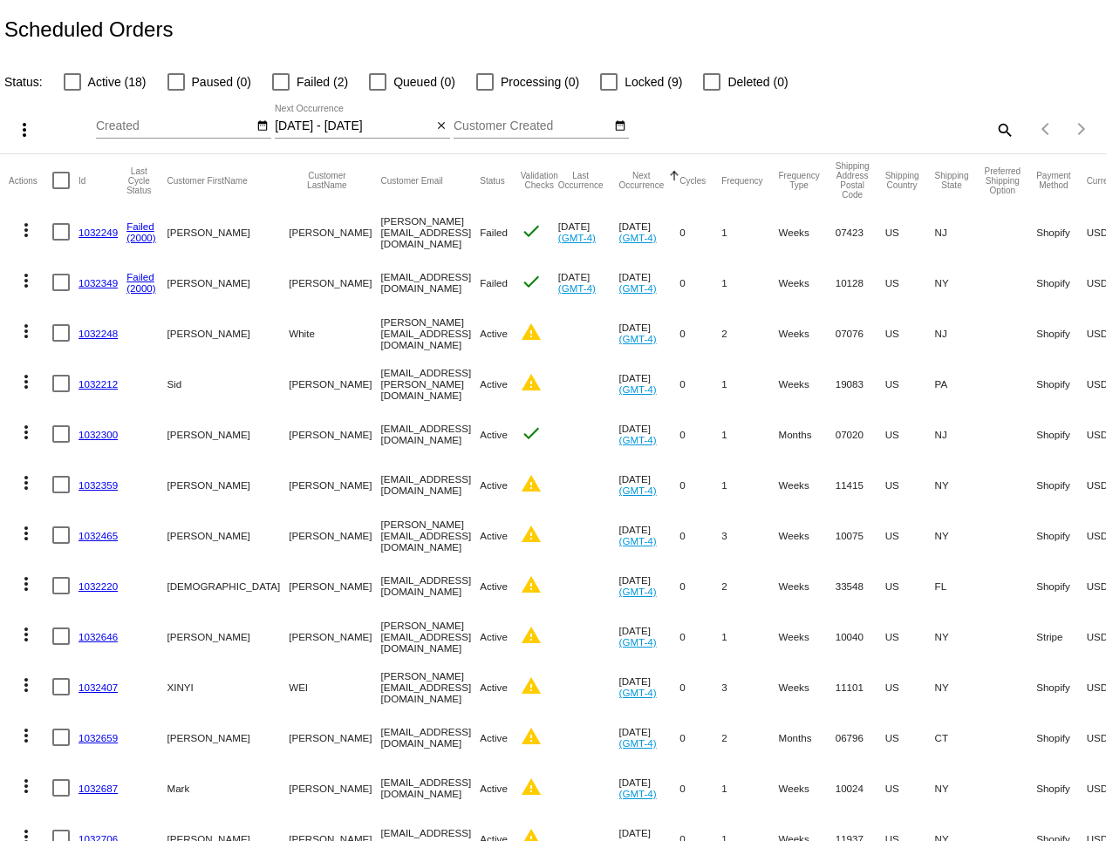
scroll to position [0, 1]
